Goal: Task Accomplishment & Management: Use online tool/utility

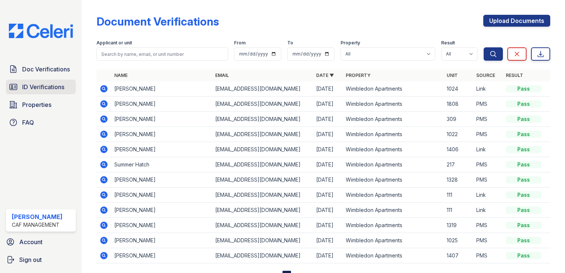
click at [37, 87] on span "ID Verifications" at bounding box center [43, 86] width 42 height 9
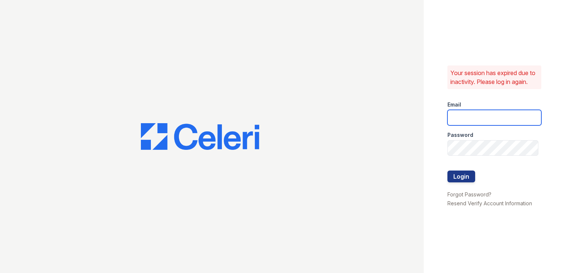
type input "[DOMAIN_NAME][EMAIL_ADDRESS][DOMAIN_NAME]"
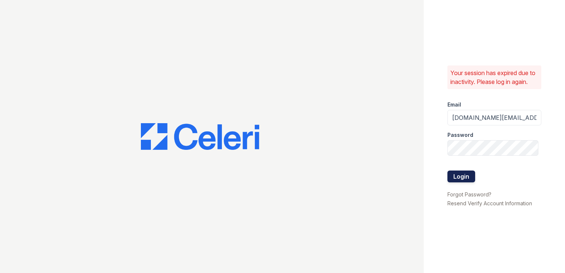
click at [469, 182] on button "Login" at bounding box center [461, 176] width 28 height 12
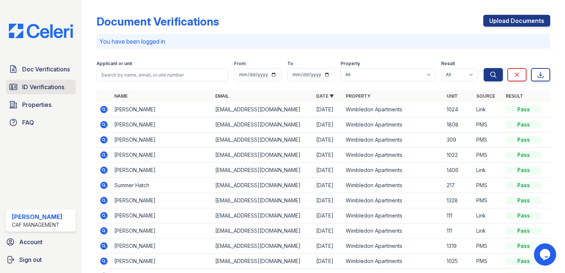
click at [42, 88] on span "ID Verifications" at bounding box center [43, 86] width 42 height 9
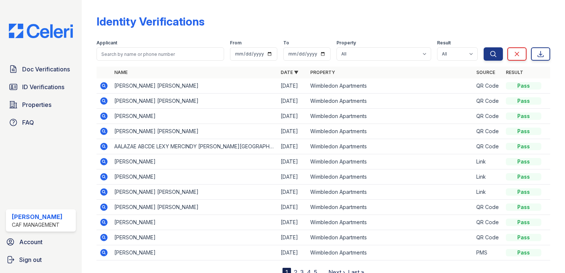
drag, startPoint x: 187, startPoint y: 116, endPoint x: 115, endPoint y: 119, distance: 71.4
click at [115, 119] on td "KAITLYN MARIE ARMSTRONG" at bounding box center [194, 116] width 166 height 15
drag, startPoint x: 115, startPoint y: 119, endPoint x: 146, endPoint y: 116, distance: 31.2
copy td "KAITLYN MARIE ARMSTRONG"
